Goal: Communication & Community: Answer question/provide support

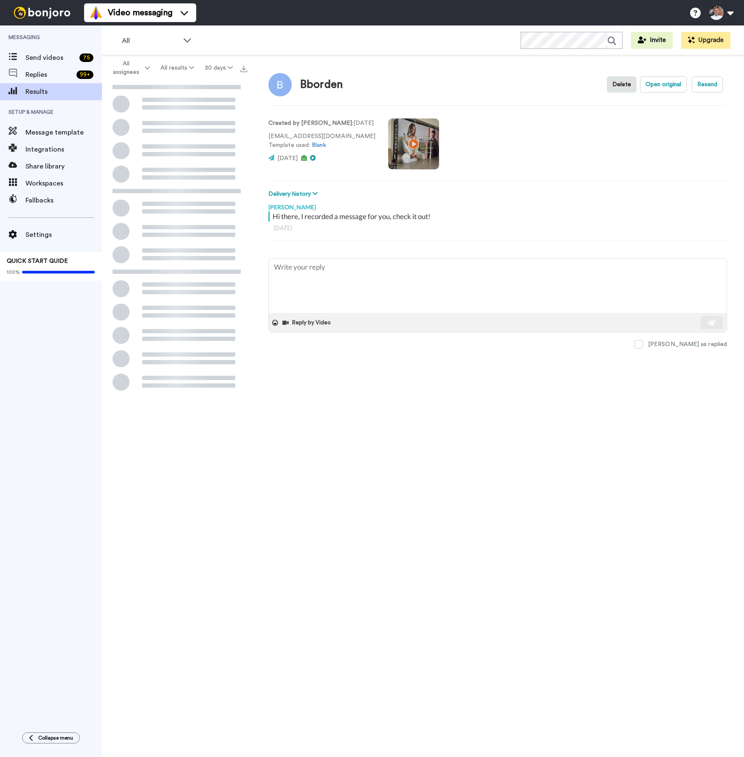
type textarea "x"
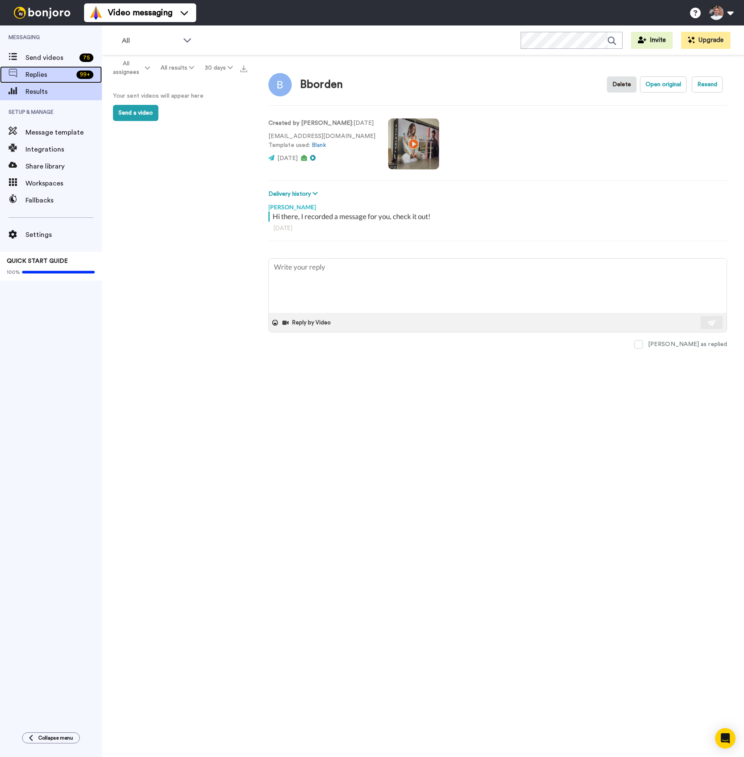
click at [49, 79] on span "Replies" at bounding box center [49, 75] width 48 height 10
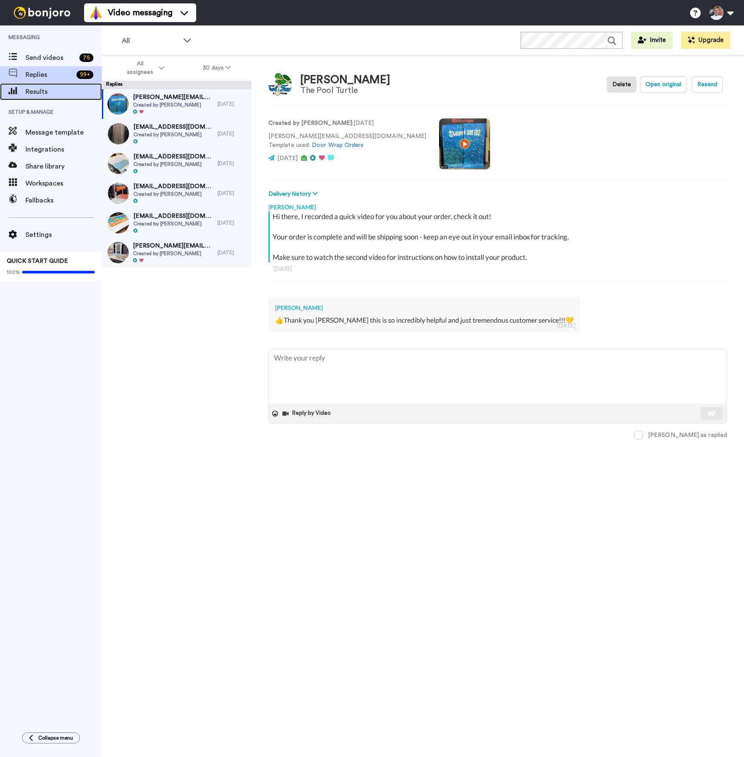
click at [57, 89] on span "Results" at bounding box center [63, 92] width 76 height 10
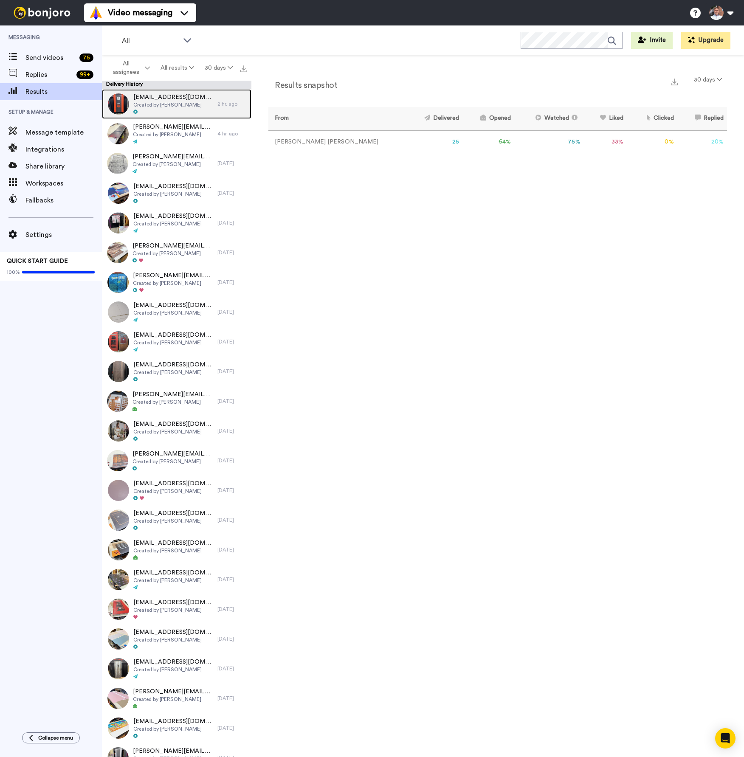
click at [185, 107] on span "Created by [PERSON_NAME]" at bounding box center [173, 104] width 80 height 7
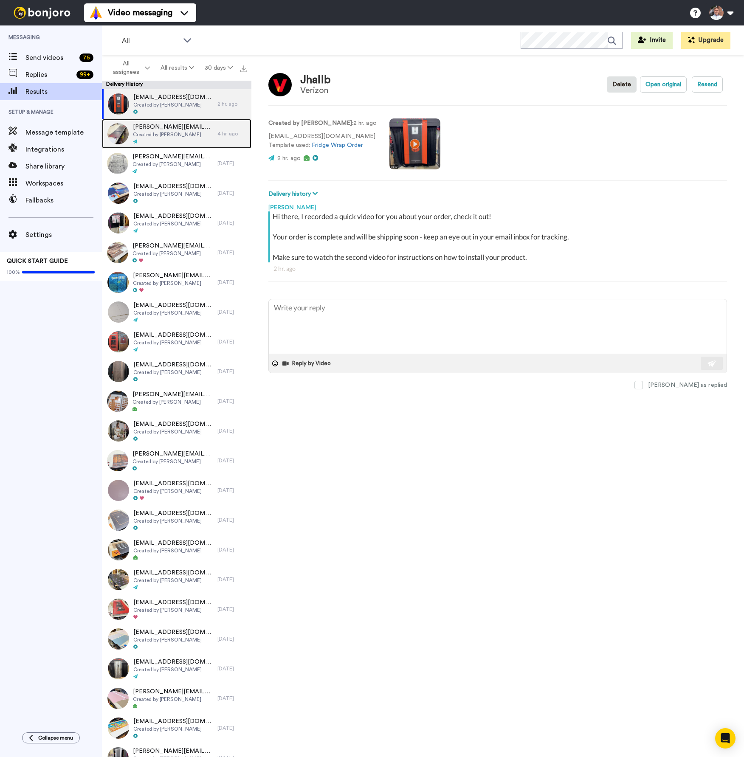
click at [198, 135] on span "Created by [PERSON_NAME]" at bounding box center [173, 134] width 80 height 7
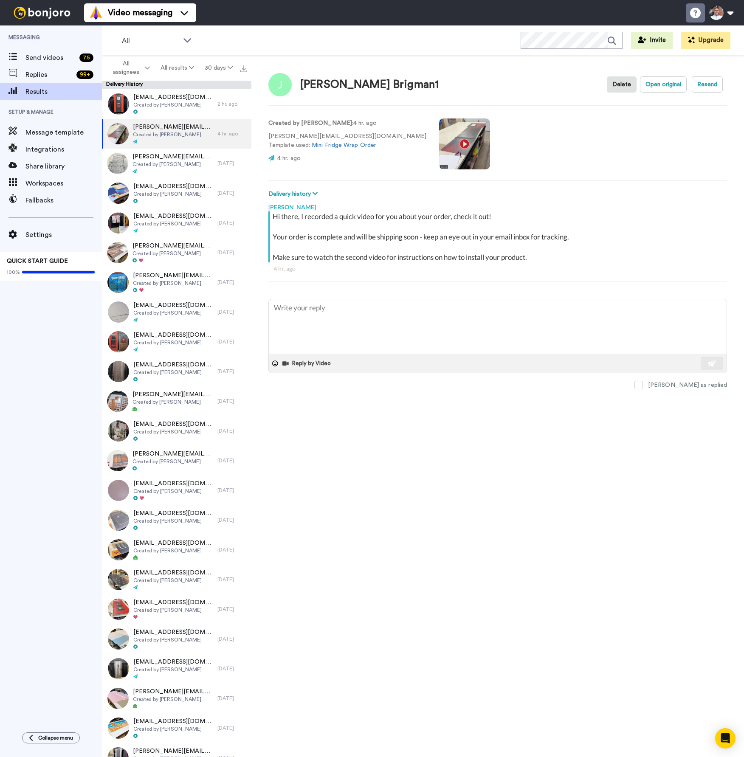
type textarea "x"
